Goal: Check status: Check status

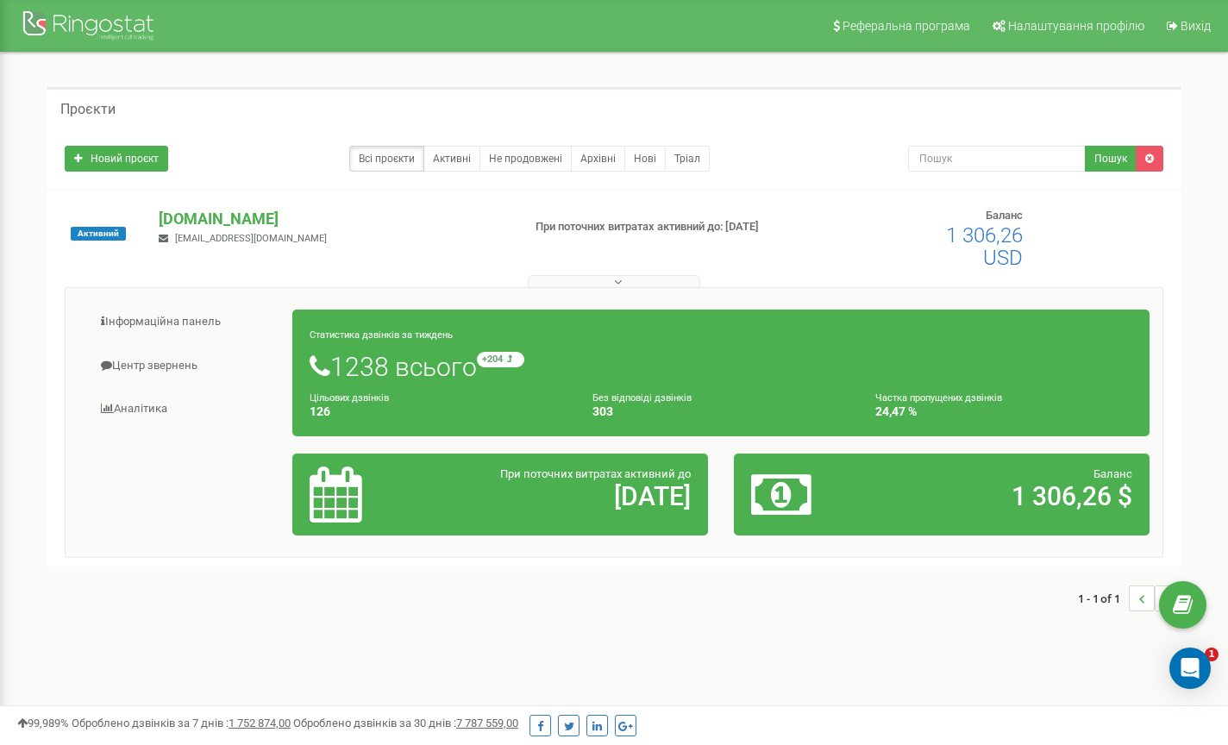
click at [162, 364] on link "Центр звернень" at bounding box center [185, 366] width 215 height 42
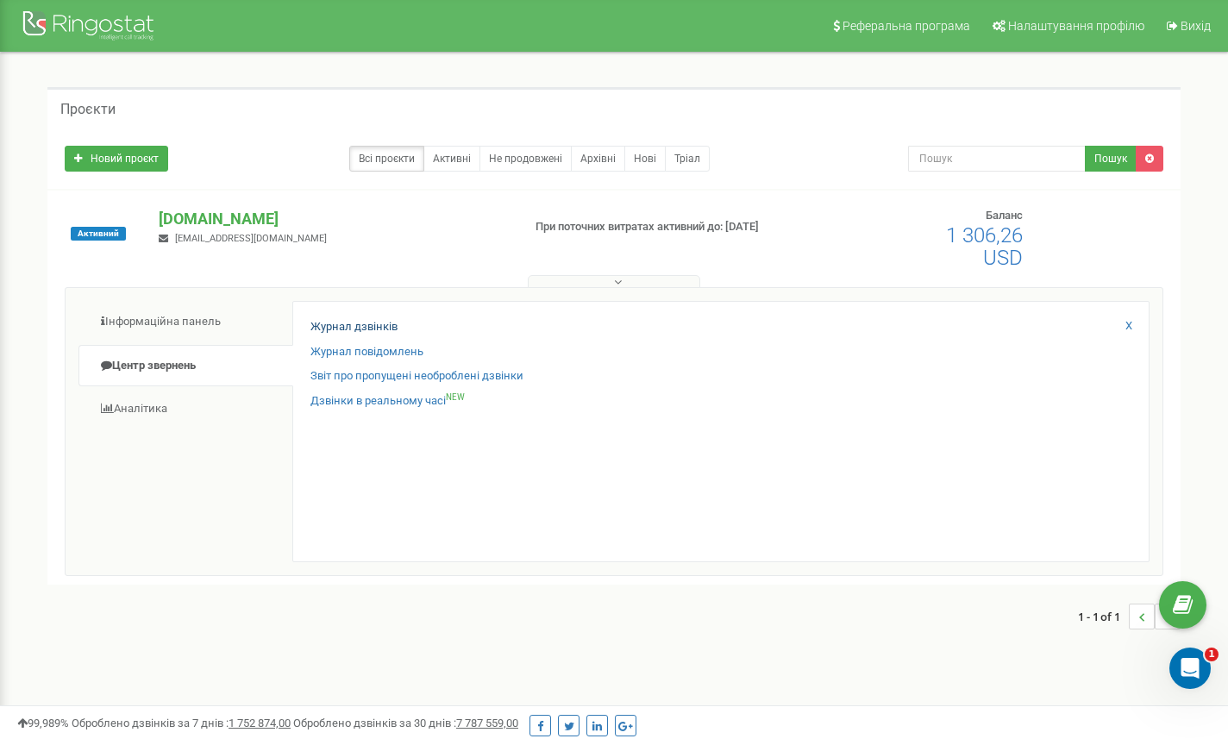
click at [354, 325] on link "Журнал дзвінків" at bounding box center [353, 327] width 87 height 16
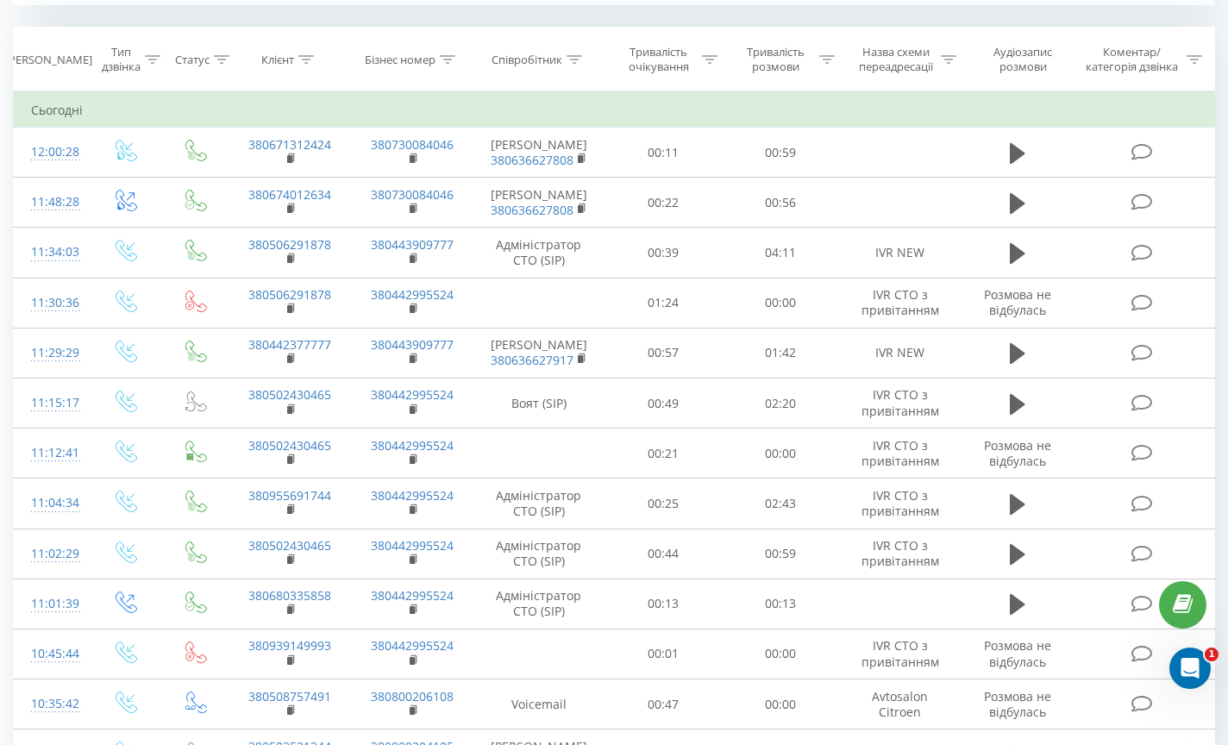
scroll to position [718, 0]
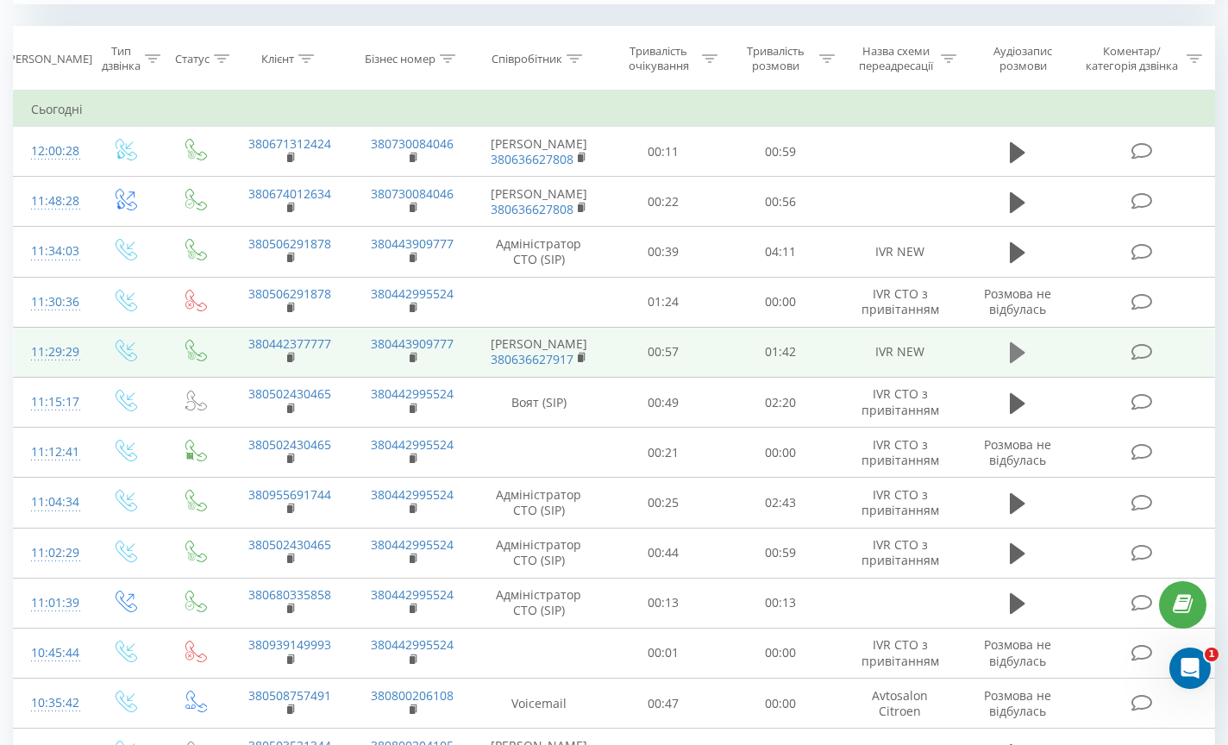
click at [1021, 363] on icon at bounding box center [1017, 352] width 16 height 21
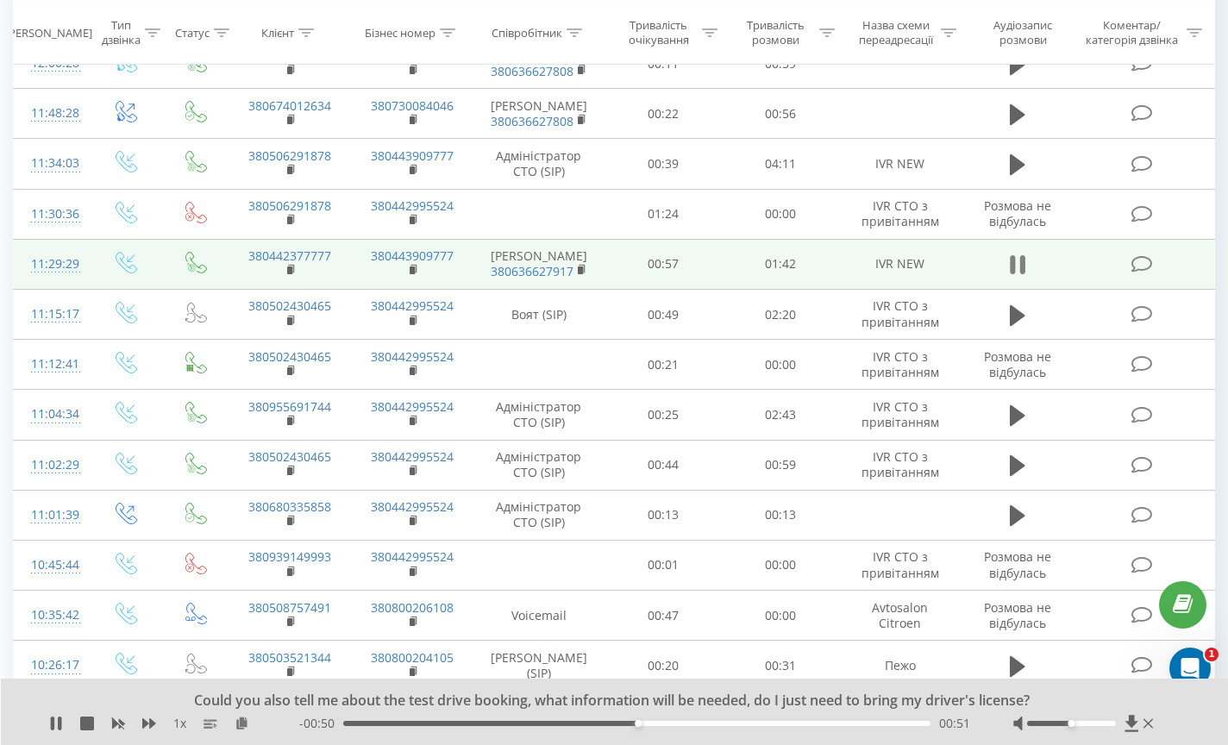
scroll to position [805, 0]
click at [1017, 269] on icon at bounding box center [1017, 265] width 16 height 24
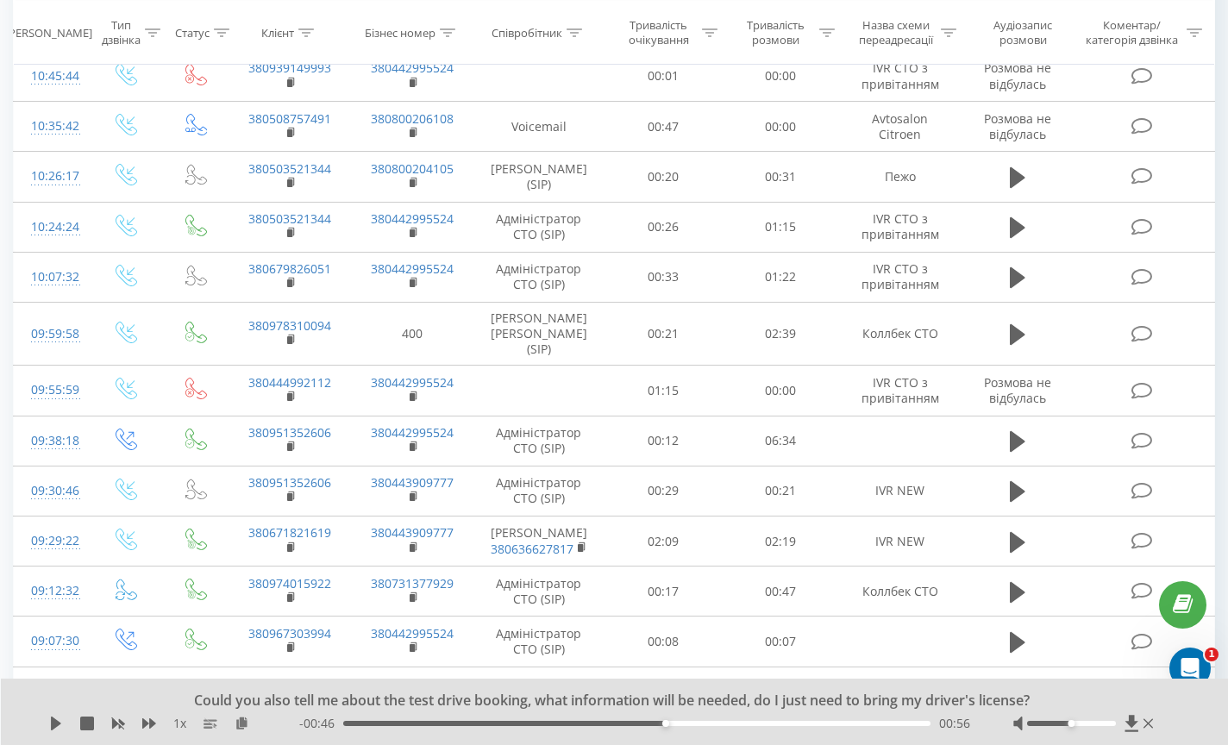
scroll to position [1304, 0]
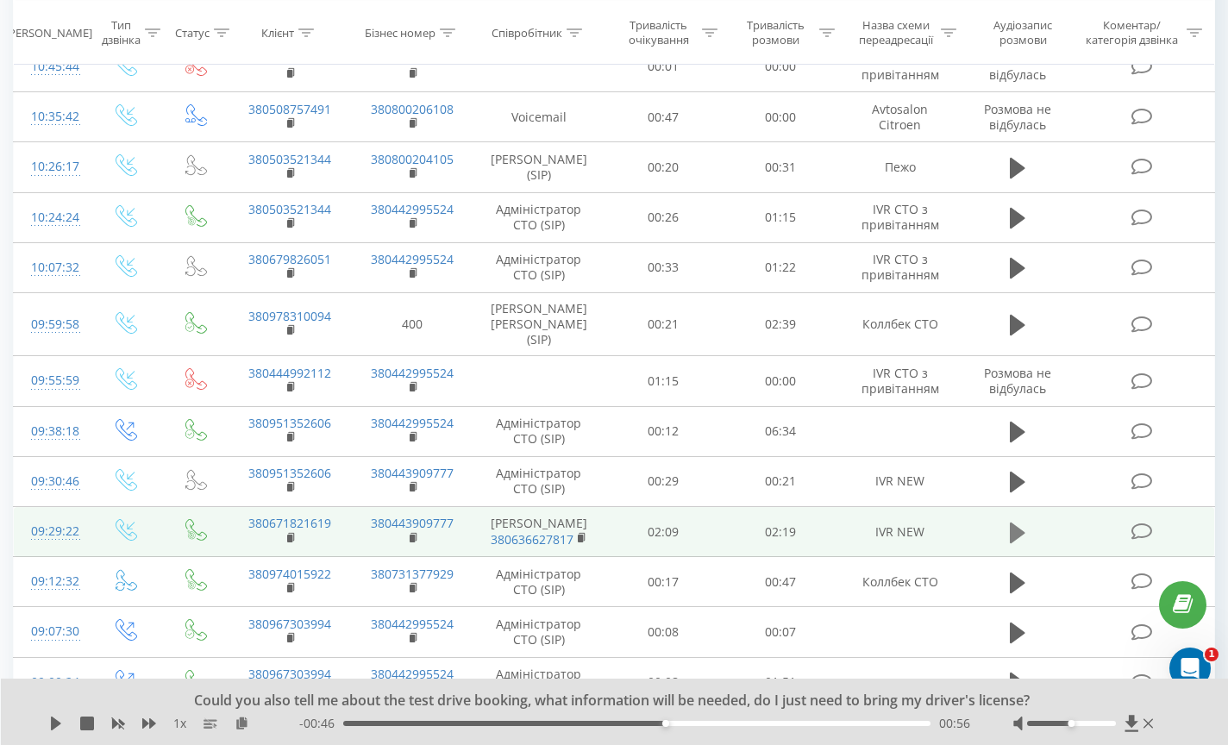
click at [1012, 528] on icon at bounding box center [1017, 532] width 16 height 21
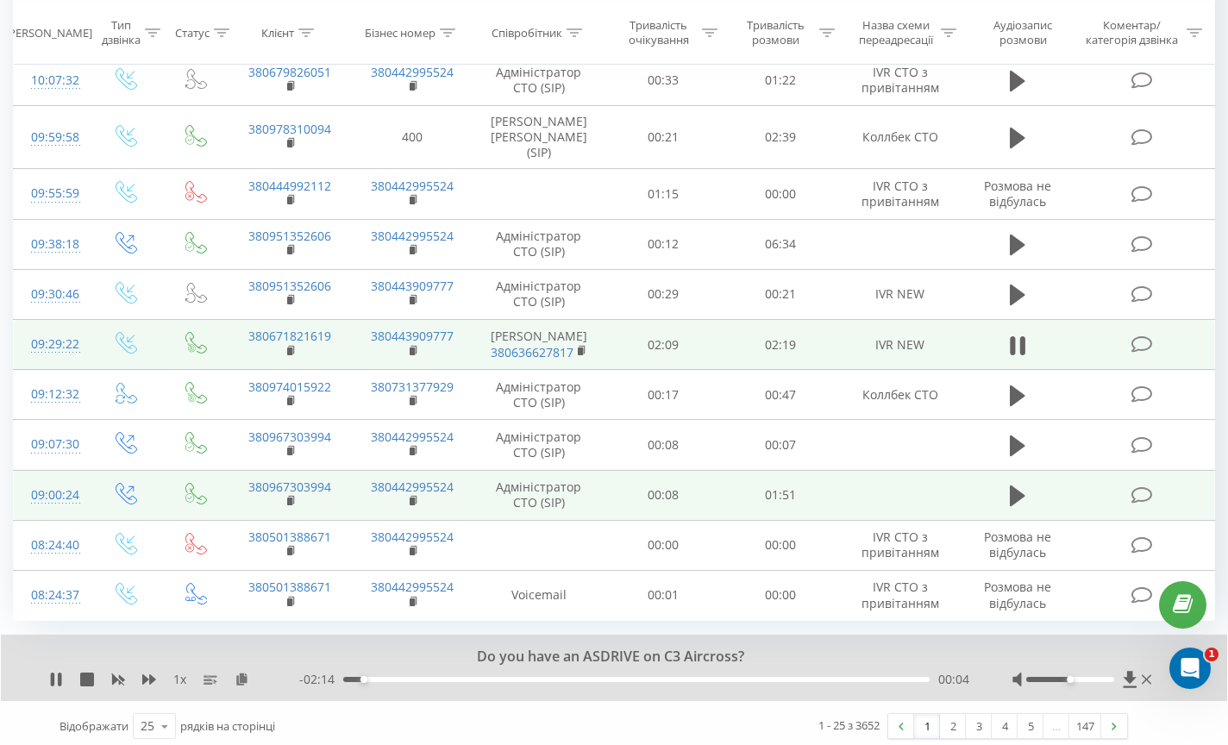
scroll to position [1442, 0]
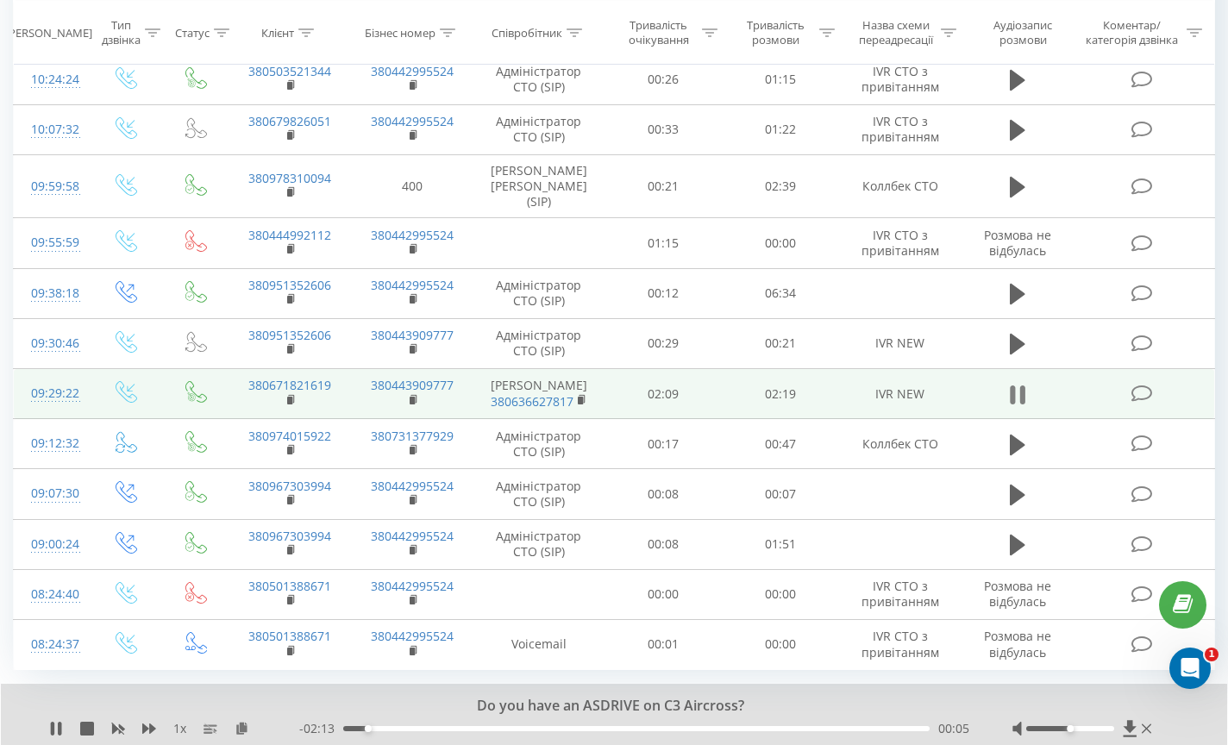
click at [1022, 385] on icon at bounding box center [1021, 394] width 5 height 19
